Goal: Task Accomplishment & Management: Manage account settings

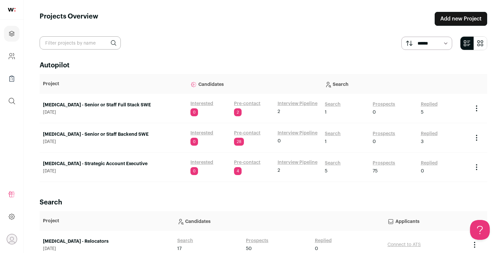
click at [83, 107] on link "[MEDICAL_DATA] - Senior or Staff Full Stack SWE" at bounding box center [113, 105] width 141 height 7
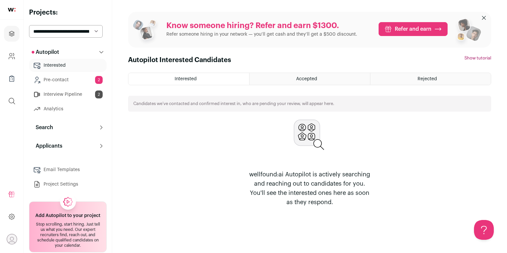
click at [83, 127] on button "Search" at bounding box center [68, 127] width 78 height 13
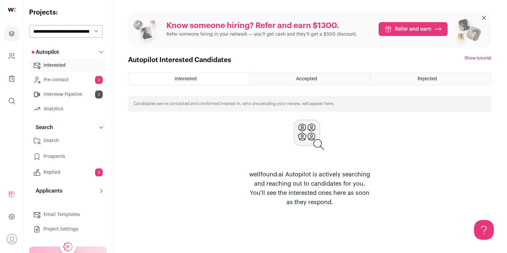
click at [70, 155] on link "Prospects" at bounding box center [68, 156] width 78 height 13
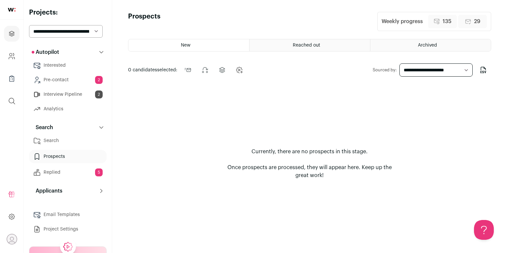
click at [295, 47] on div "Reached out" at bounding box center [309, 45] width 120 height 12
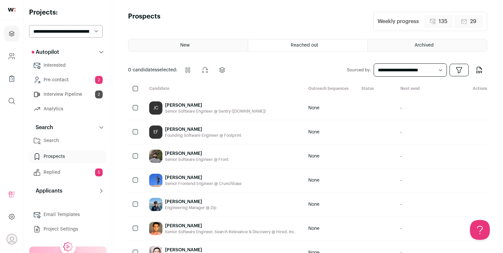
click at [295, 47] on span "Reached out" at bounding box center [304, 45] width 27 height 5
click at [193, 45] on div "New" at bounding box center [187, 45] width 119 height 12
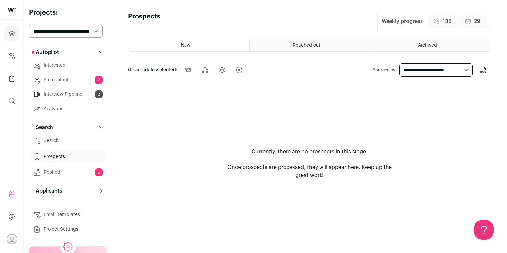
click at [273, 48] on div "Reached out" at bounding box center [309, 45] width 120 height 12
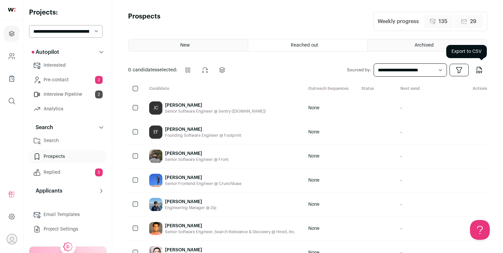
click at [479, 73] on icon "Export to CSV" at bounding box center [479, 70] width 8 height 8
